Goal: Task Accomplishment & Management: Manage account settings

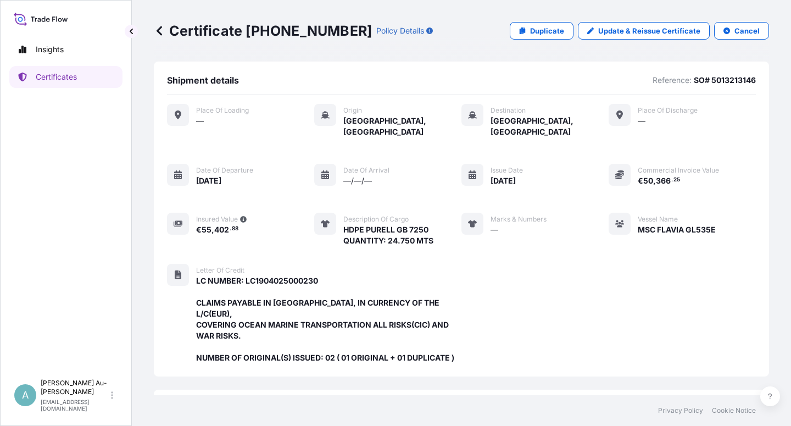
scroll to position [293, 0]
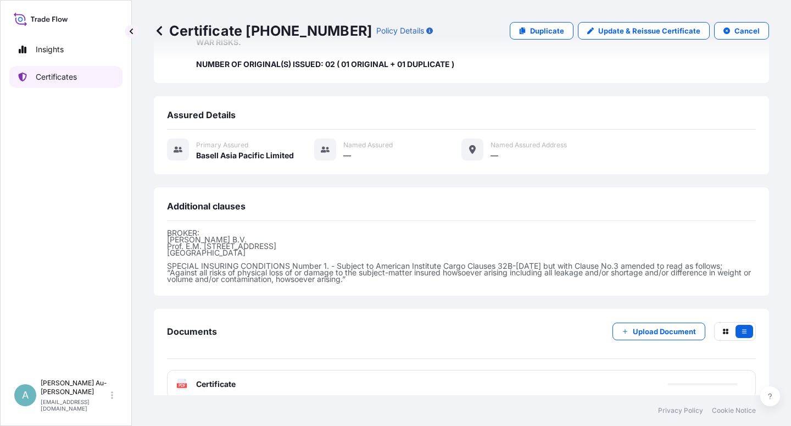
click at [76, 85] on link "Certificates" at bounding box center [65, 77] width 113 height 22
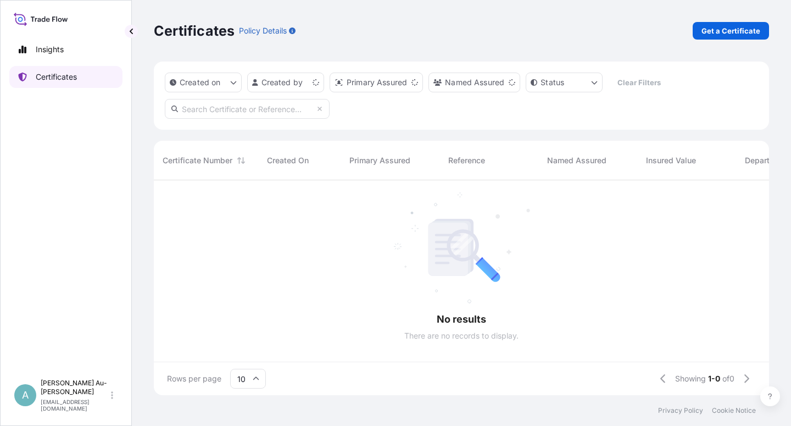
scroll to position [211, 606]
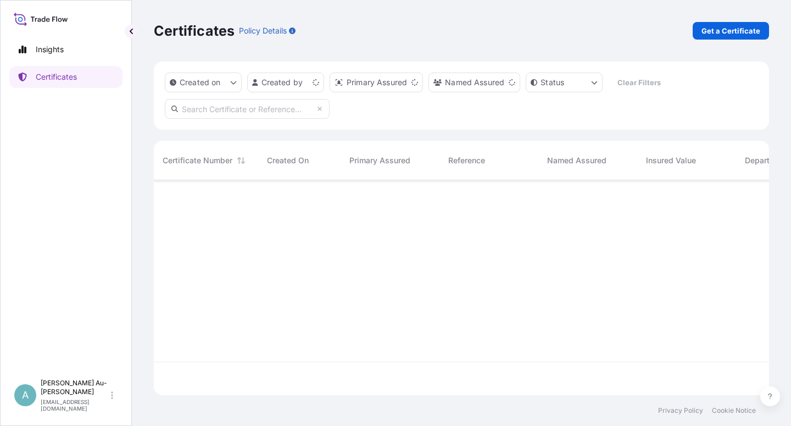
click at [256, 113] on input "text" at bounding box center [247, 109] width 165 height 20
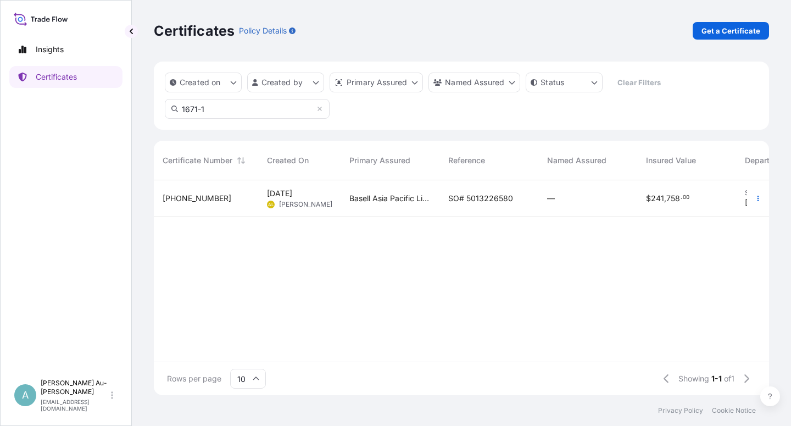
type input "1671-1"
click at [460, 204] on div "SO# 5013226580" at bounding box center [488, 198] width 99 height 37
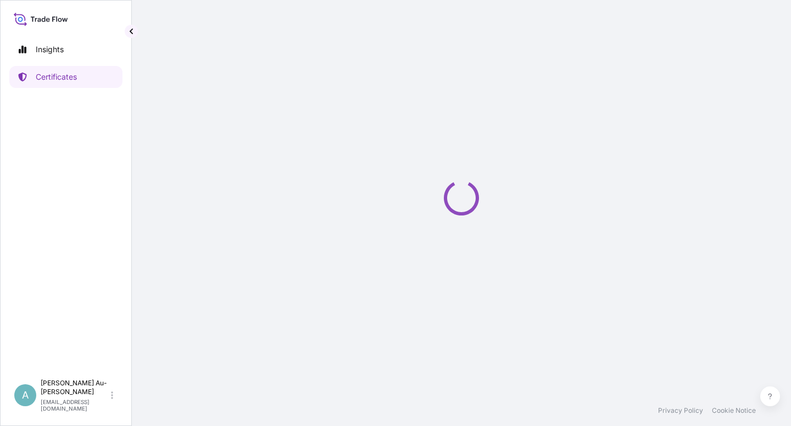
click at [460, 202] on icon "Loading" at bounding box center [461, 197] width 35 height 35
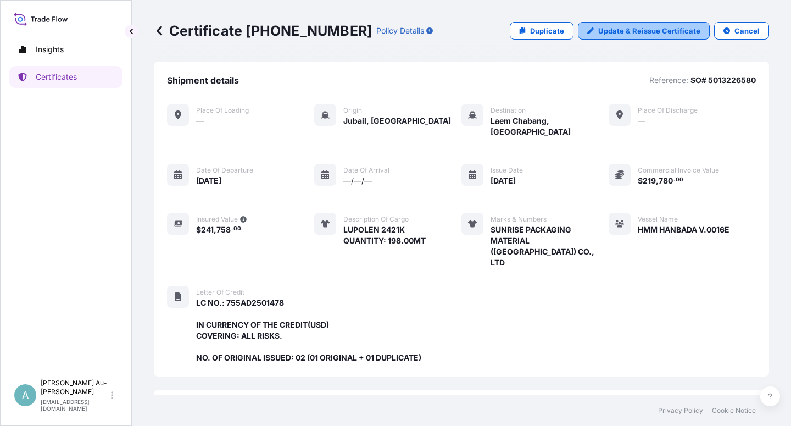
click at [605, 30] on p "Update & Reissue Certificate" at bounding box center [649, 30] width 102 height 11
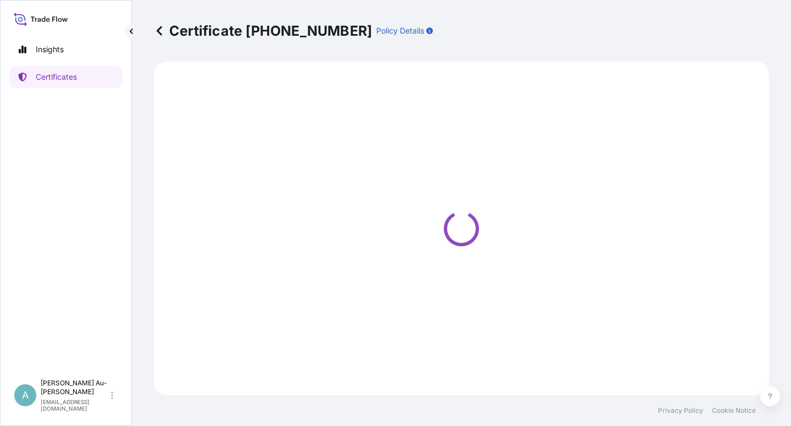
select select "Sea"
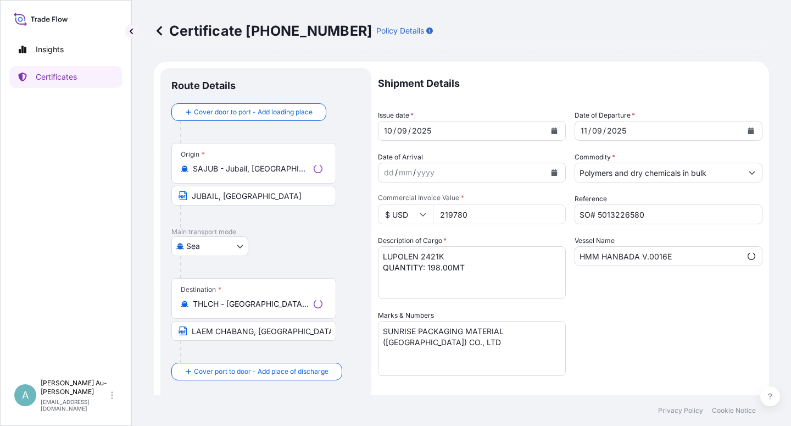
select select "32034"
click at [551, 131] on icon "Calendar" at bounding box center [554, 130] width 6 height 7
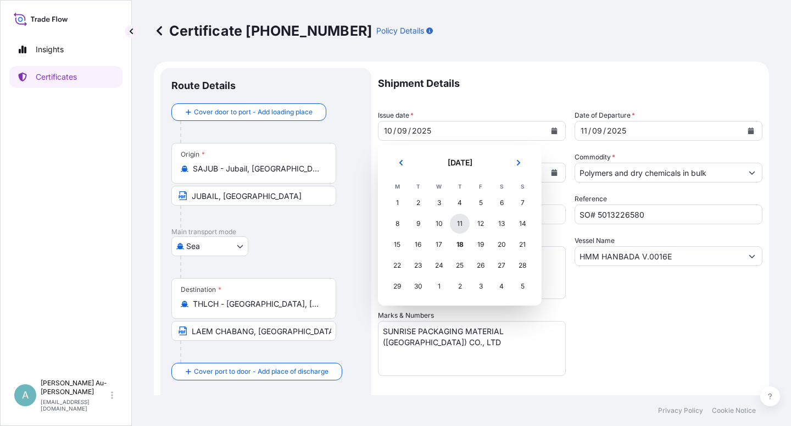
click at [464, 224] on div "11" at bounding box center [460, 224] width 20 height 20
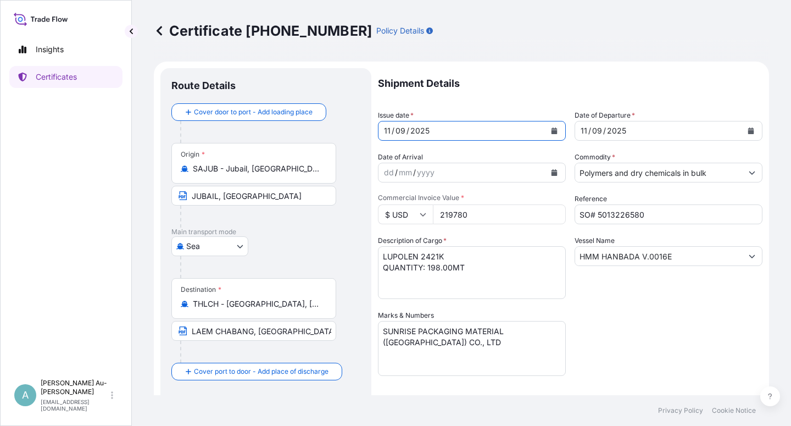
click at [748, 132] on icon "Calendar" at bounding box center [751, 130] width 6 height 7
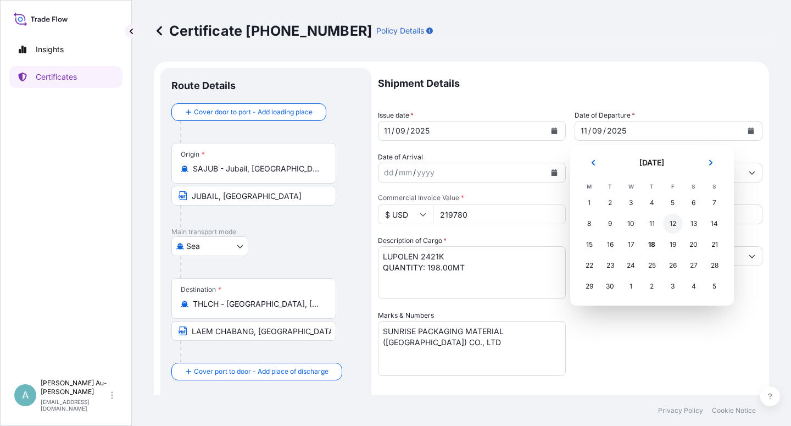
click at [673, 224] on div "12" at bounding box center [673, 224] width 20 height 20
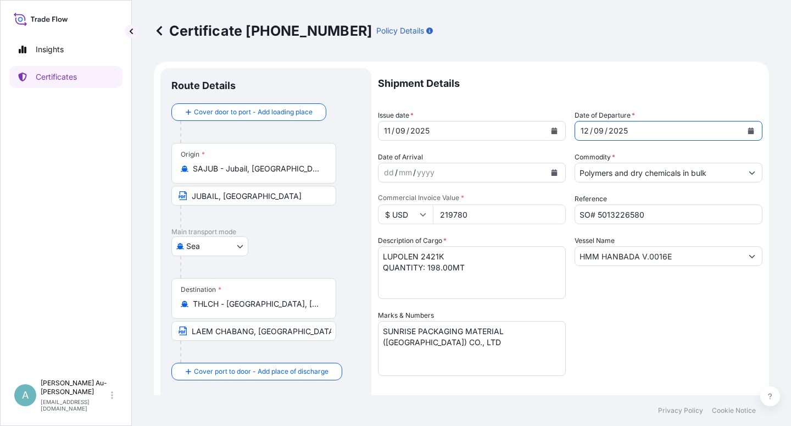
click at [666, 341] on div "Shipment Details Issue date * [DATE] Date of Departure * [DATE] Date of Arrival…" at bounding box center [570, 350] width 384 height 565
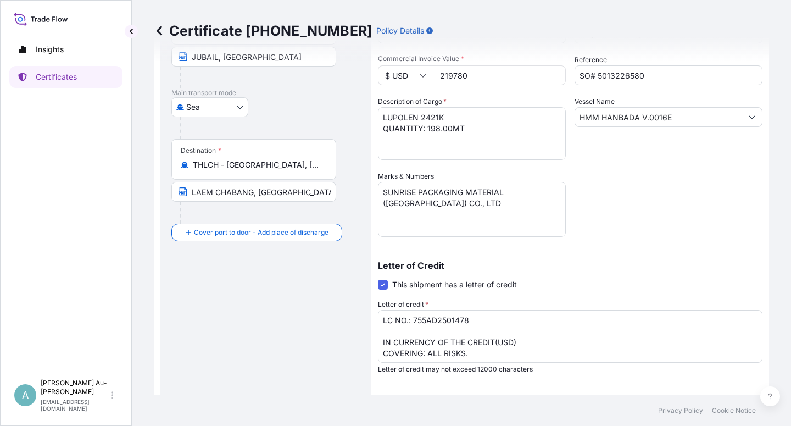
scroll to position [198, 0]
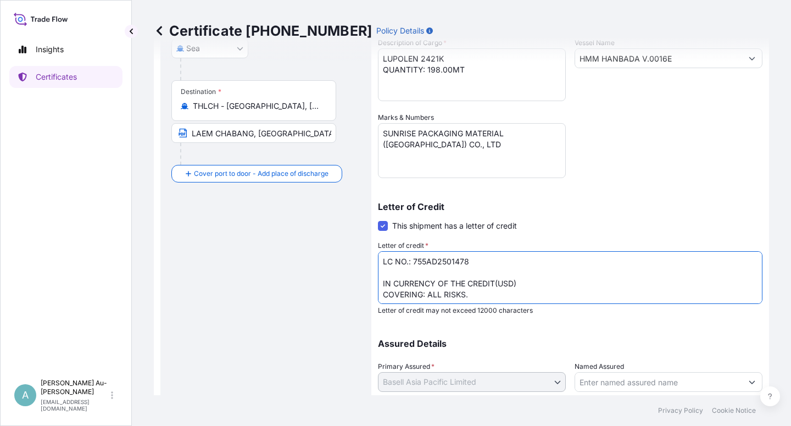
drag, startPoint x: 412, startPoint y: 262, endPoint x: 471, endPoint y: 261, distance: 58.8
click at [471, 261] on textarea "LC NO.: 755AD2501478 IN CURRENCY OF THE CREDIT(USD) COVERING: ALL RISKS. NO. OF…" at bounding box center [570, 277] width 384 height 53
paste textarea "IL2523970175"
click at [601, 266] on textarea "LC NO.: 755AD2501478 IN CURRENCY OF THE CREDIT(USD) COVERING: ALL RISKS. NO. OF…" at bounding box center [570, 277] width 384 height 53
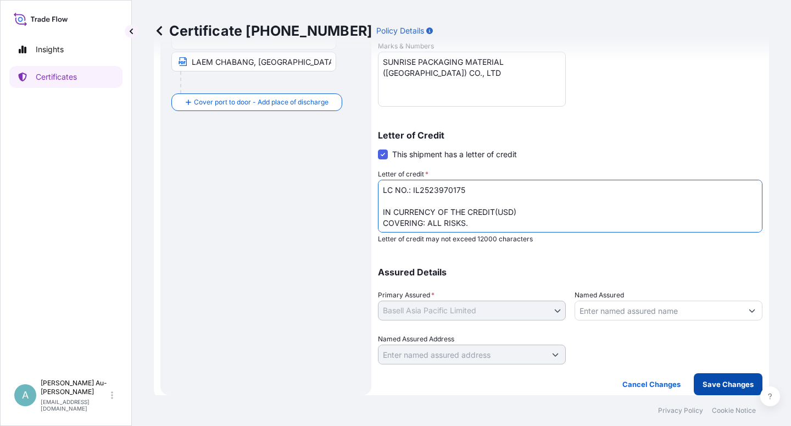
type textarea "LC NO.: IL2523970175 IN CURRENCY OF THE CREDIT(USD) COVERING: ALL RISKS. NO. OF…"
click at [713, 382] on p "Save Changes" at bounding box center [727, 383] width 51 height 11
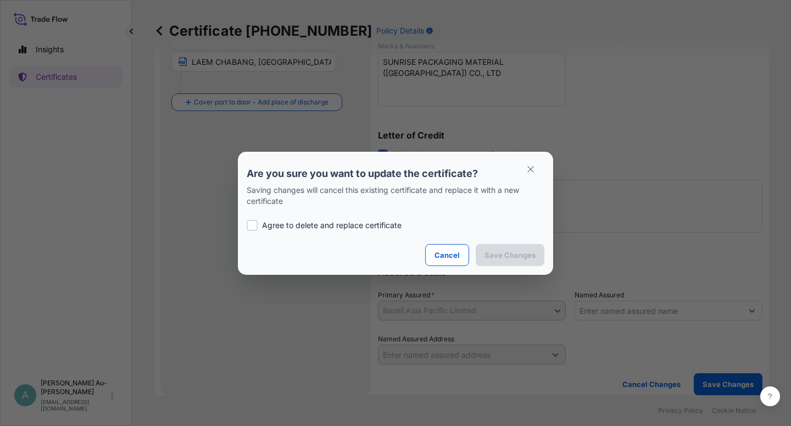
click at [272, 216] on div "Agree to delete and replace certificate" at bounding box center [396, 224] width 298 height 37
click at [272, 222] on p "Agree to delete and replace certificate" at bounding box center [331, 225] width 139 height 11
checkbox input "true"
click at [519, 253] on p "Save Changes" at bounding box center [509, 254] width 51 height 11
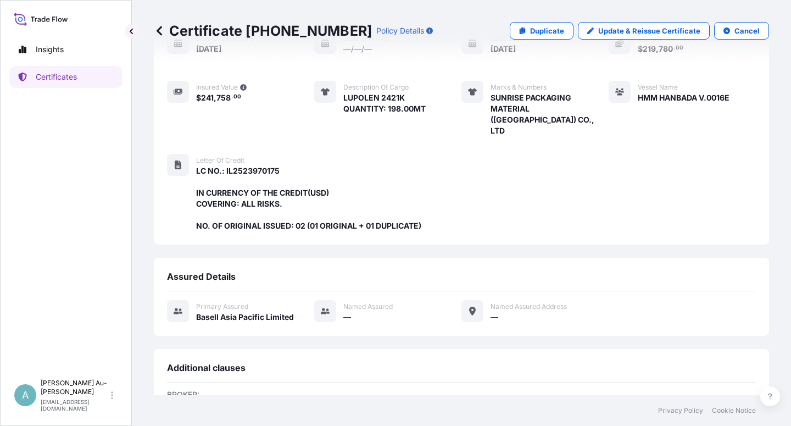
scroll to position [293, 0]
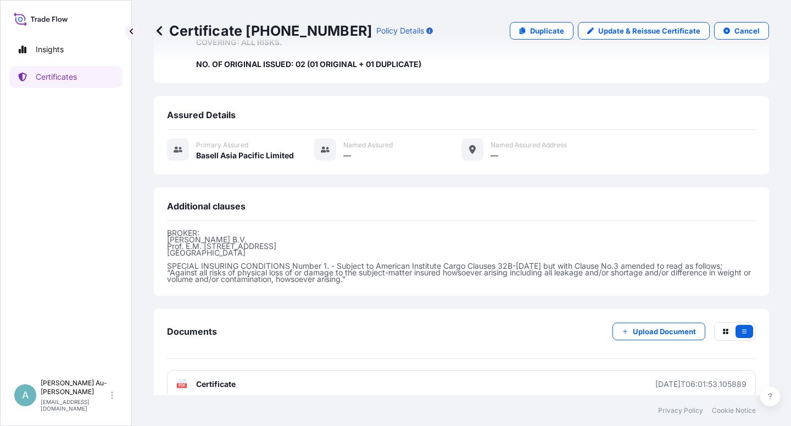
click at [337, 373] on link "PDF Certificate [DATE]T06:01:53.105889" at bounding box center [461, 384] width 589 height 29
